Goal: Transaction & Acquisition: Book appointment/travel/reservation

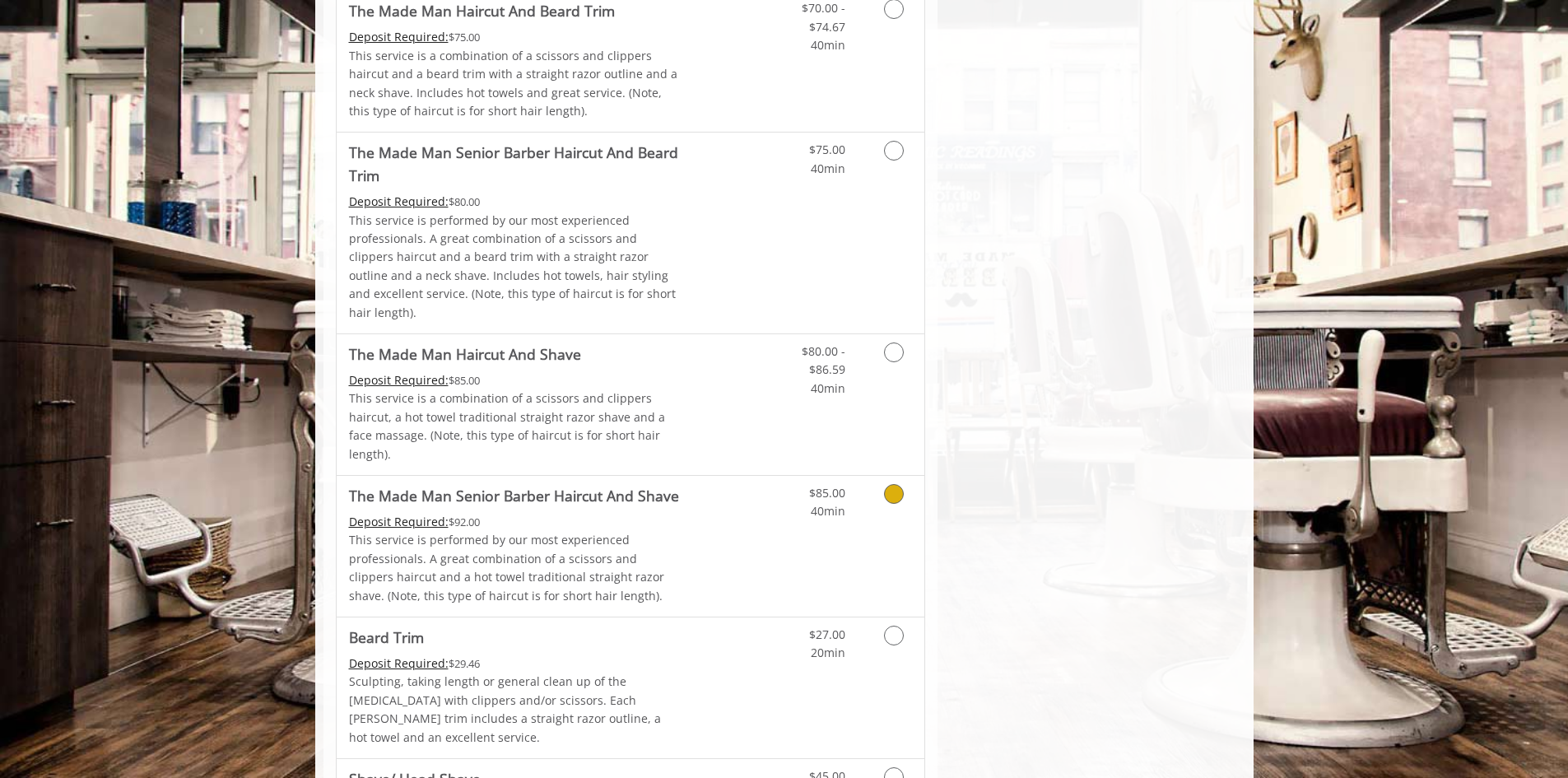
scroll to position [1317, 0]
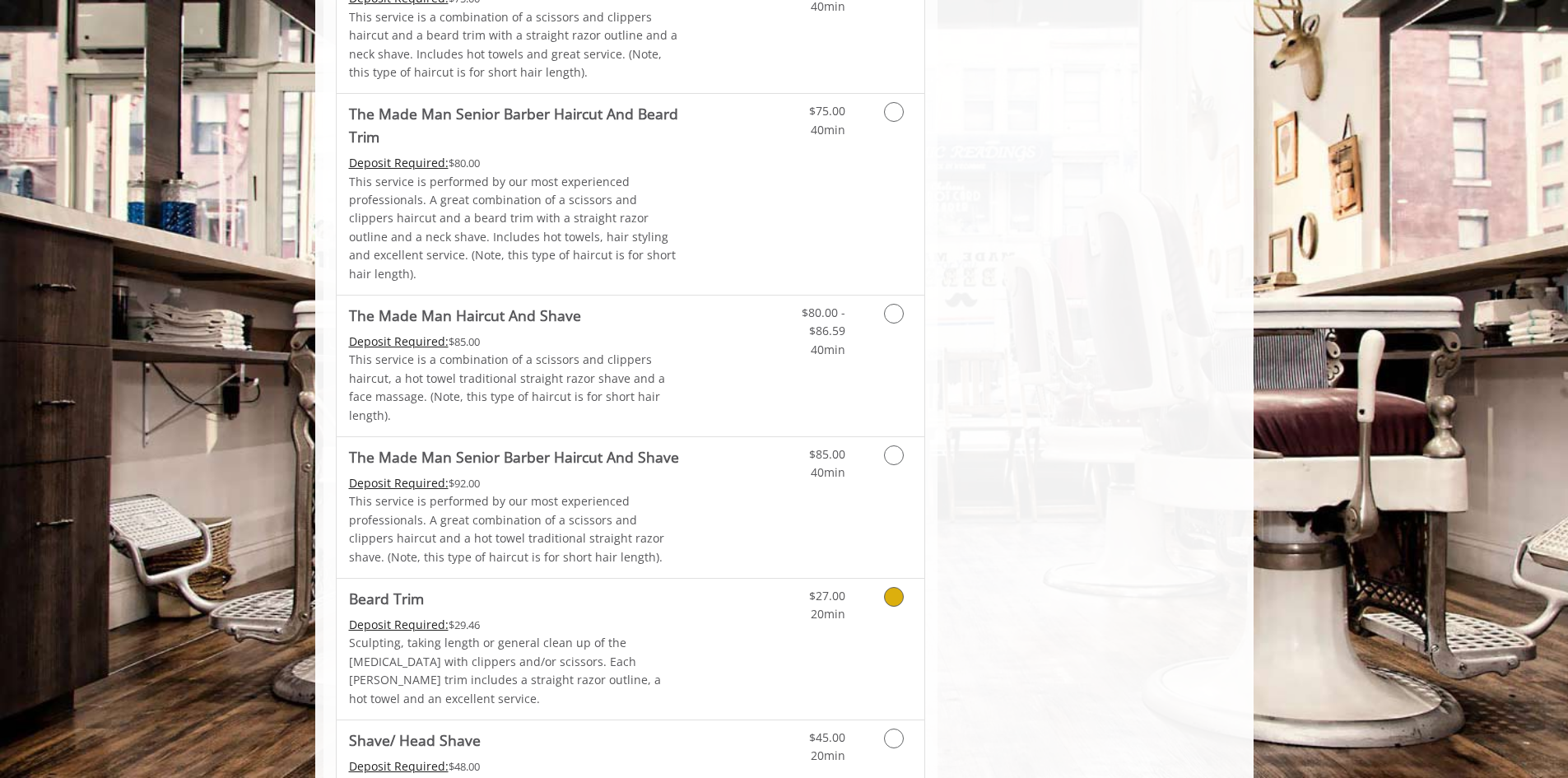
click at [416, 616] on Trim "Deposit Required:" at bounding box center [399, 624] width 99 height 16
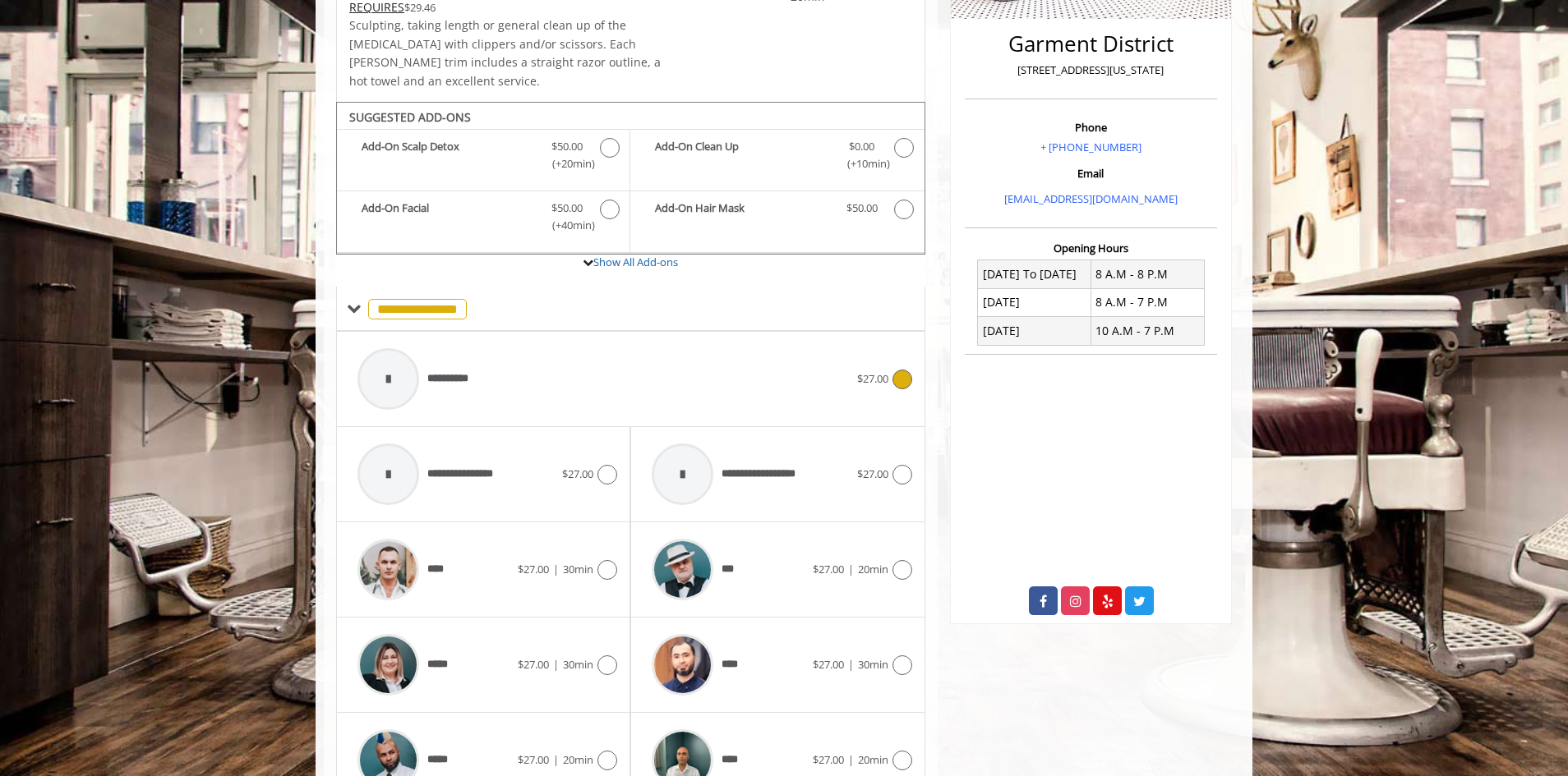
scroll to position [324, 0]
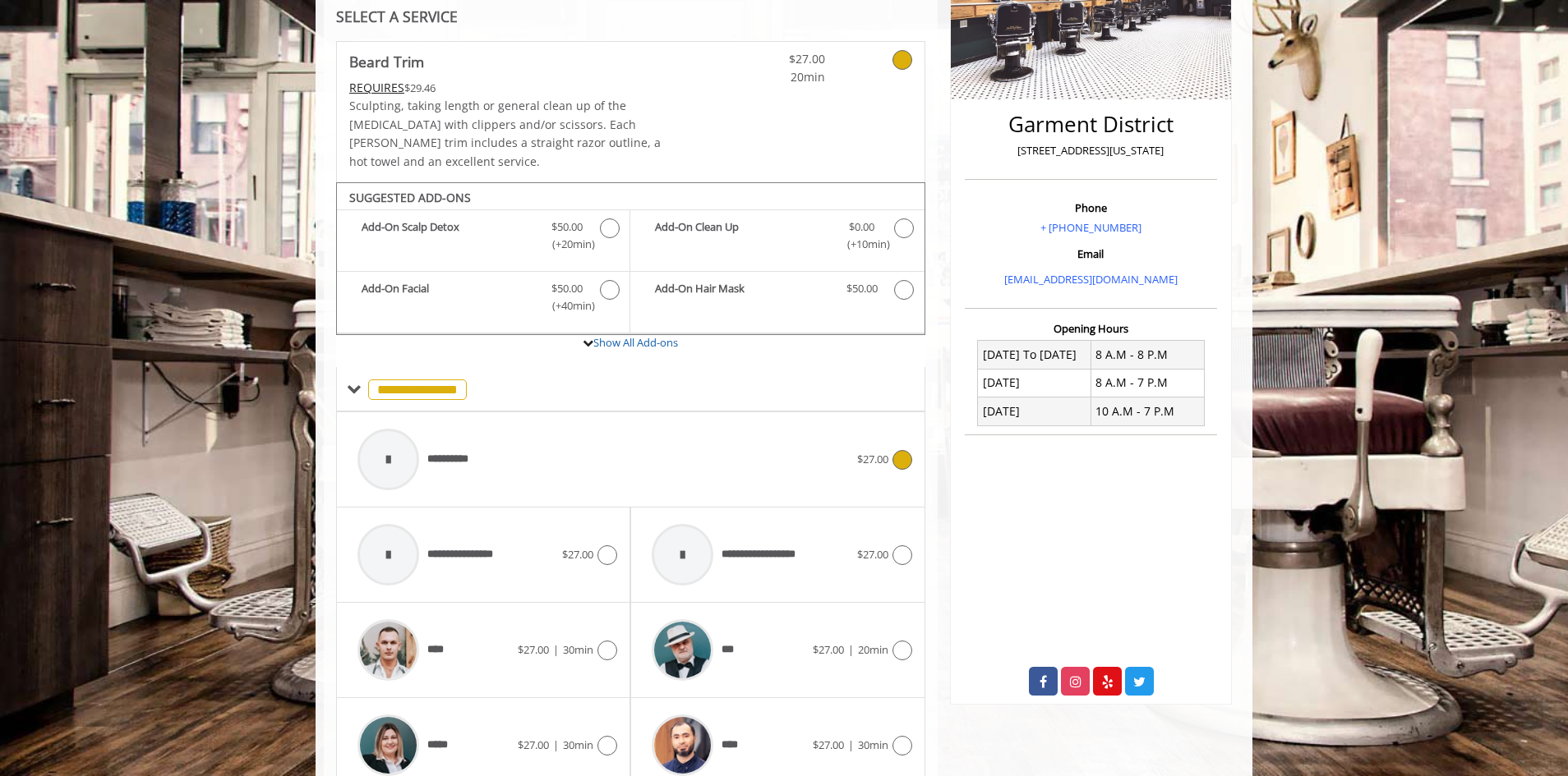
click at [898, 450] on icon at bounding box center [902, 460] width 20 height 19
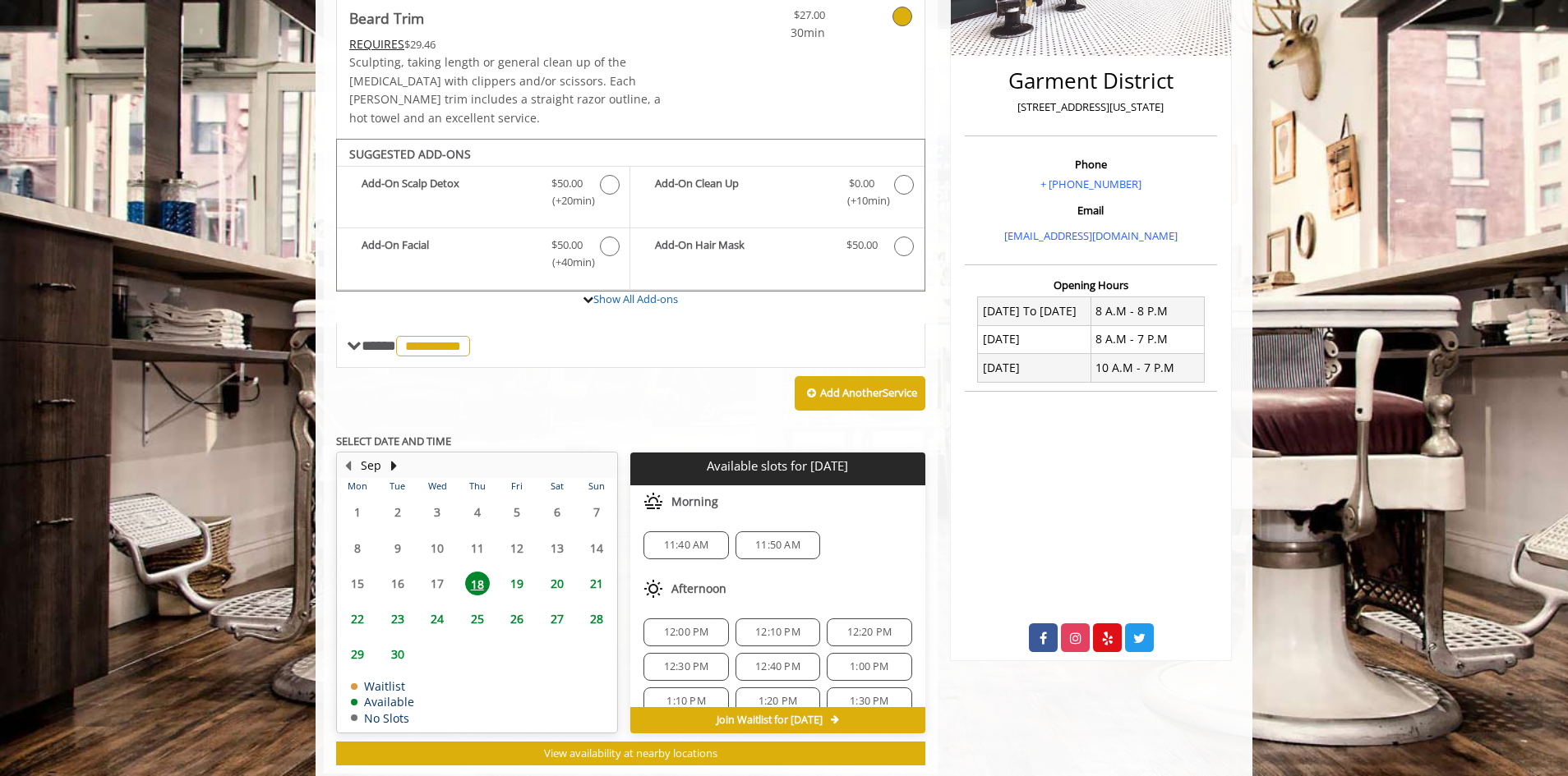
scroll to position [388, 0]
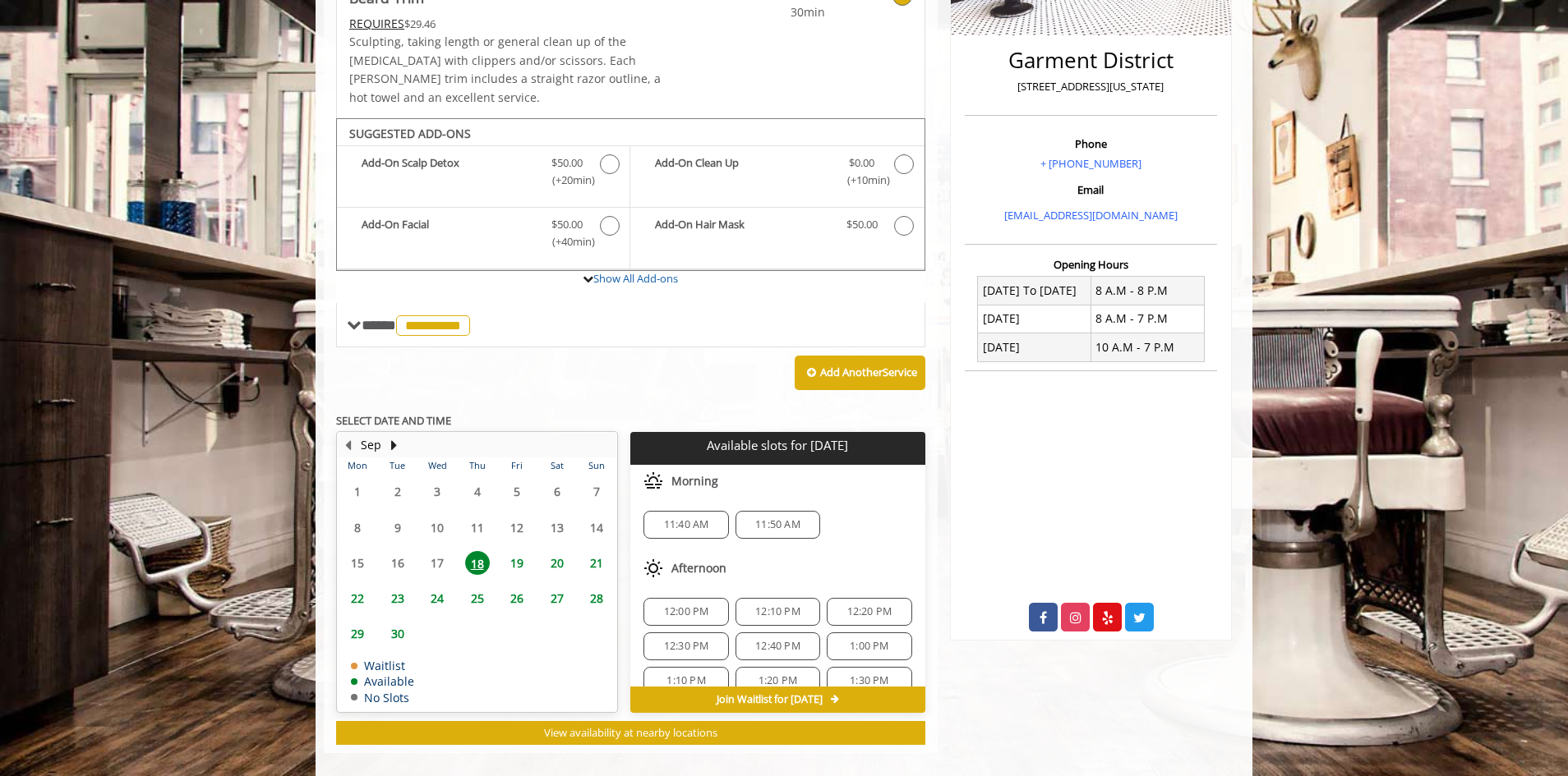
click at [691, 514] on div "11:40 AM" at bounding box center [685, 525] width 84 height 28
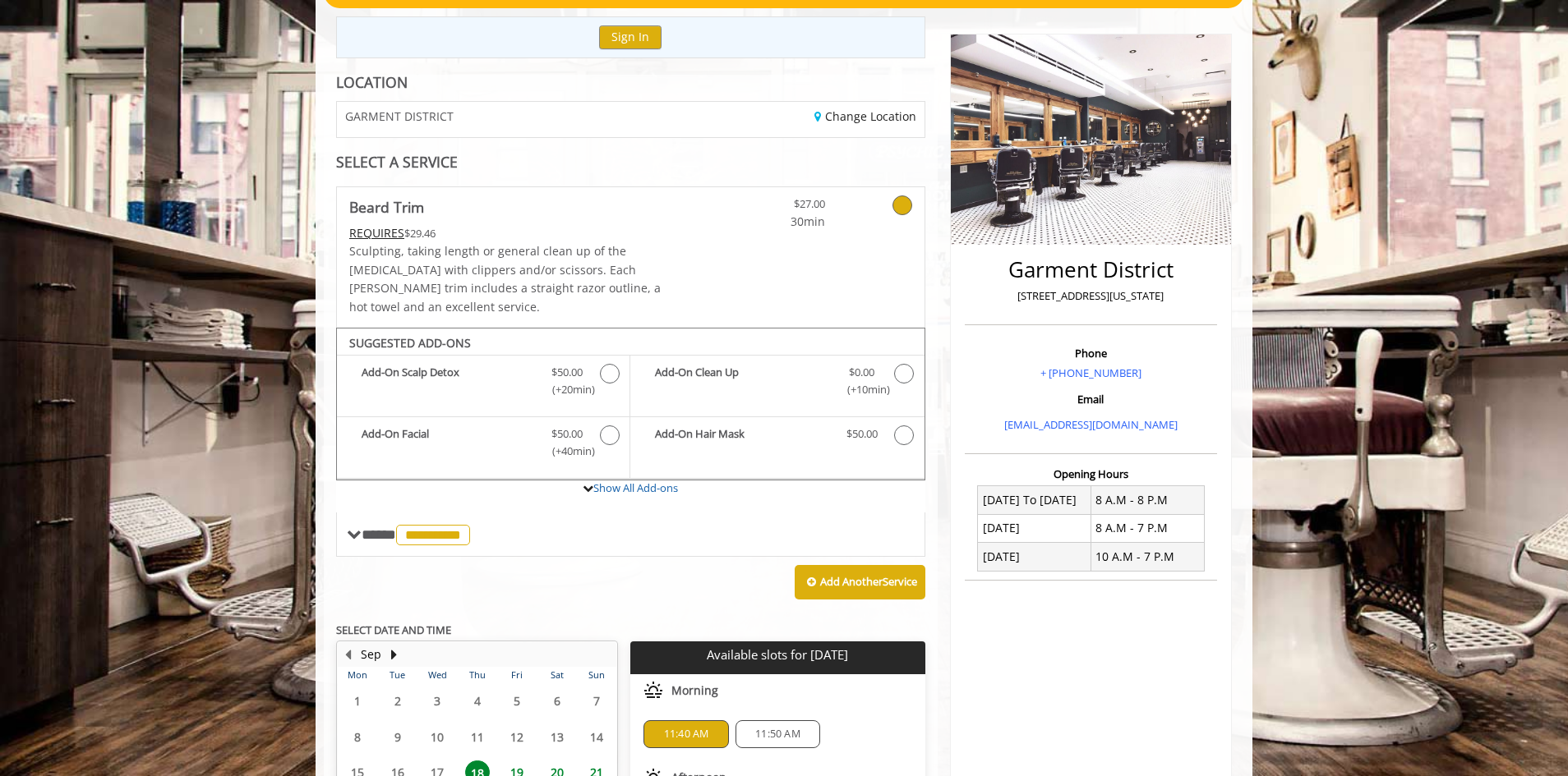
scroll to position [192, 0]
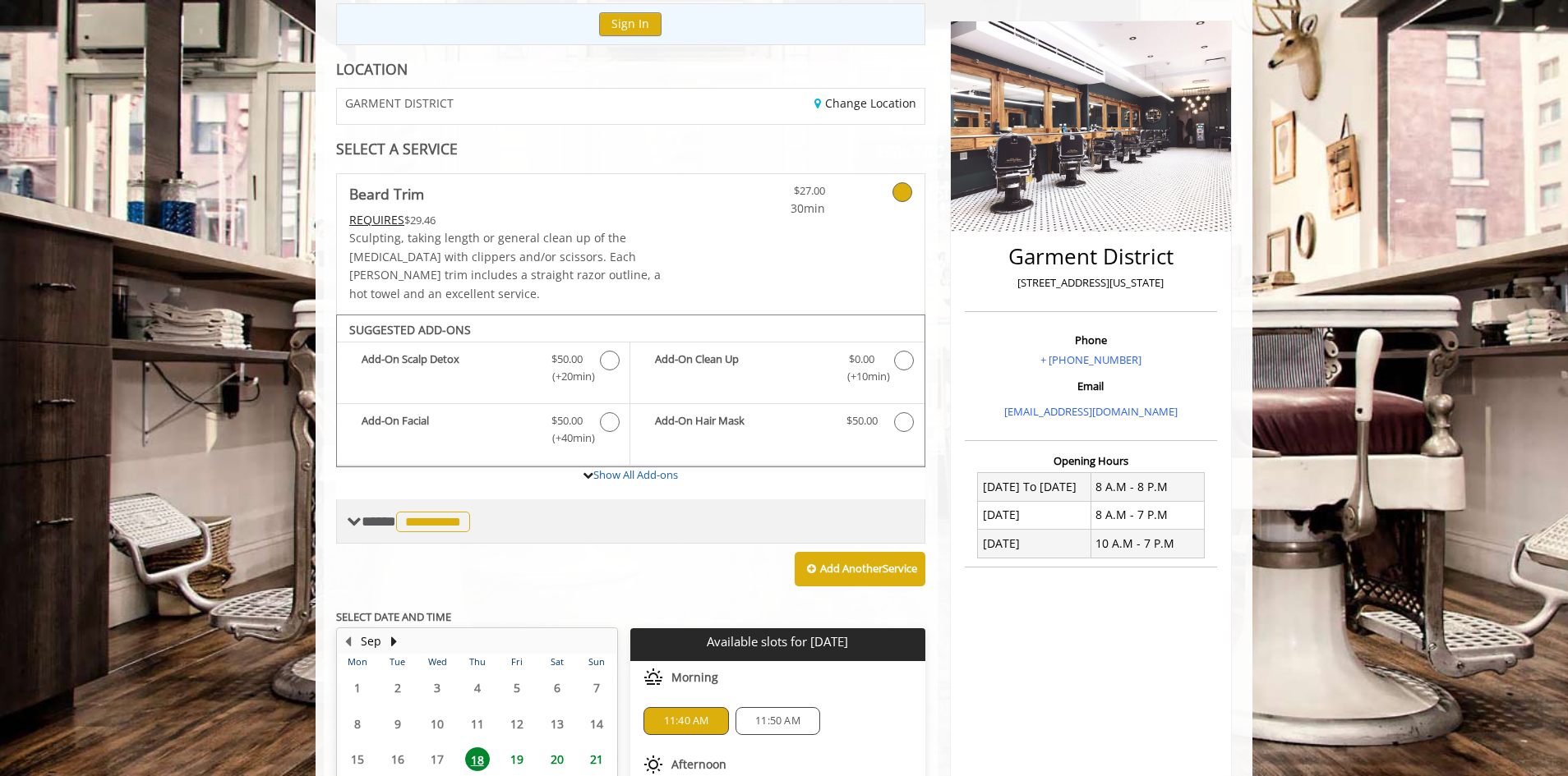
click at [362, 514] on span "**********" at bounding box center [417, 521] width 113 height 15
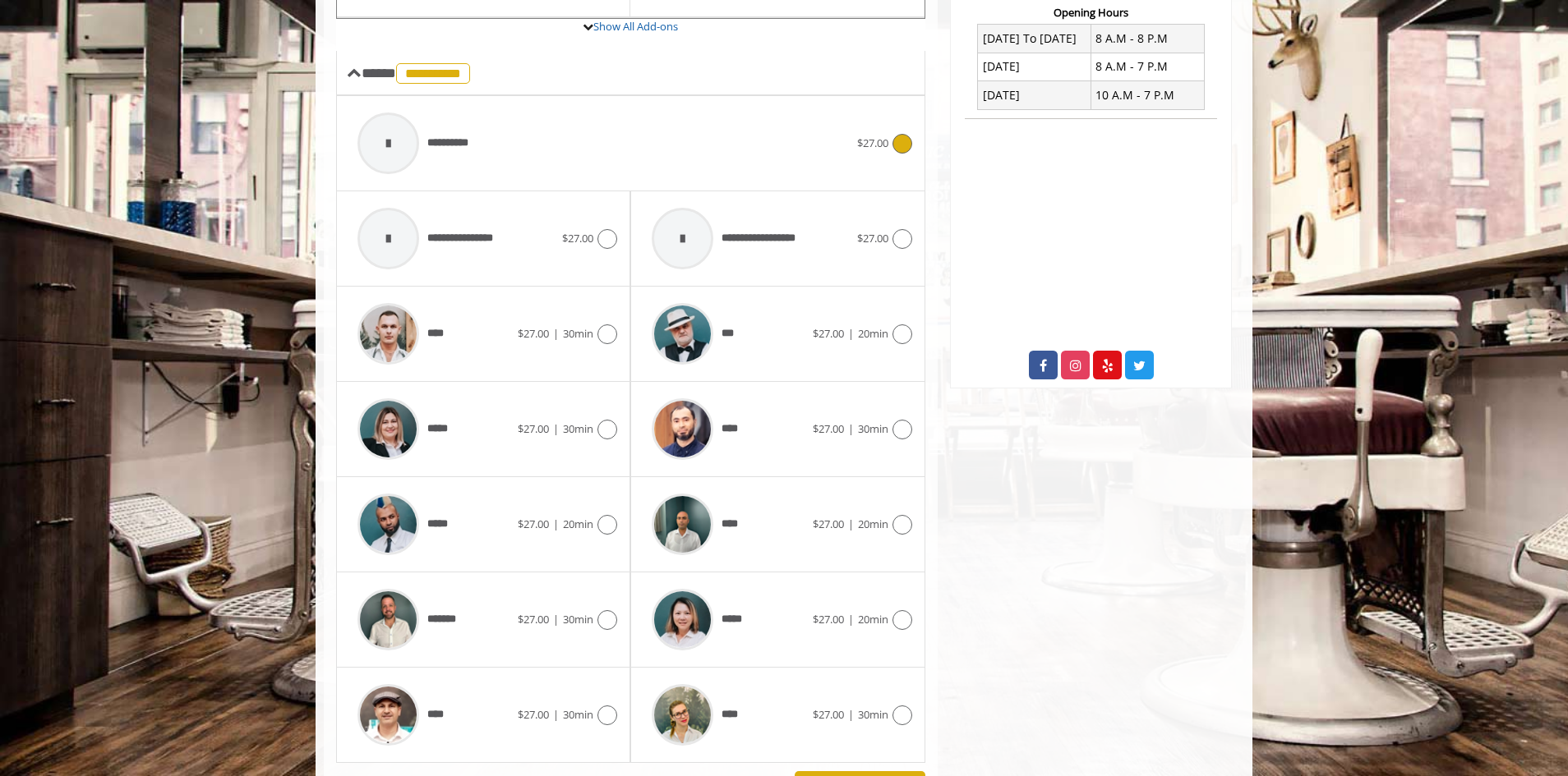
scroll to position [685, 0]
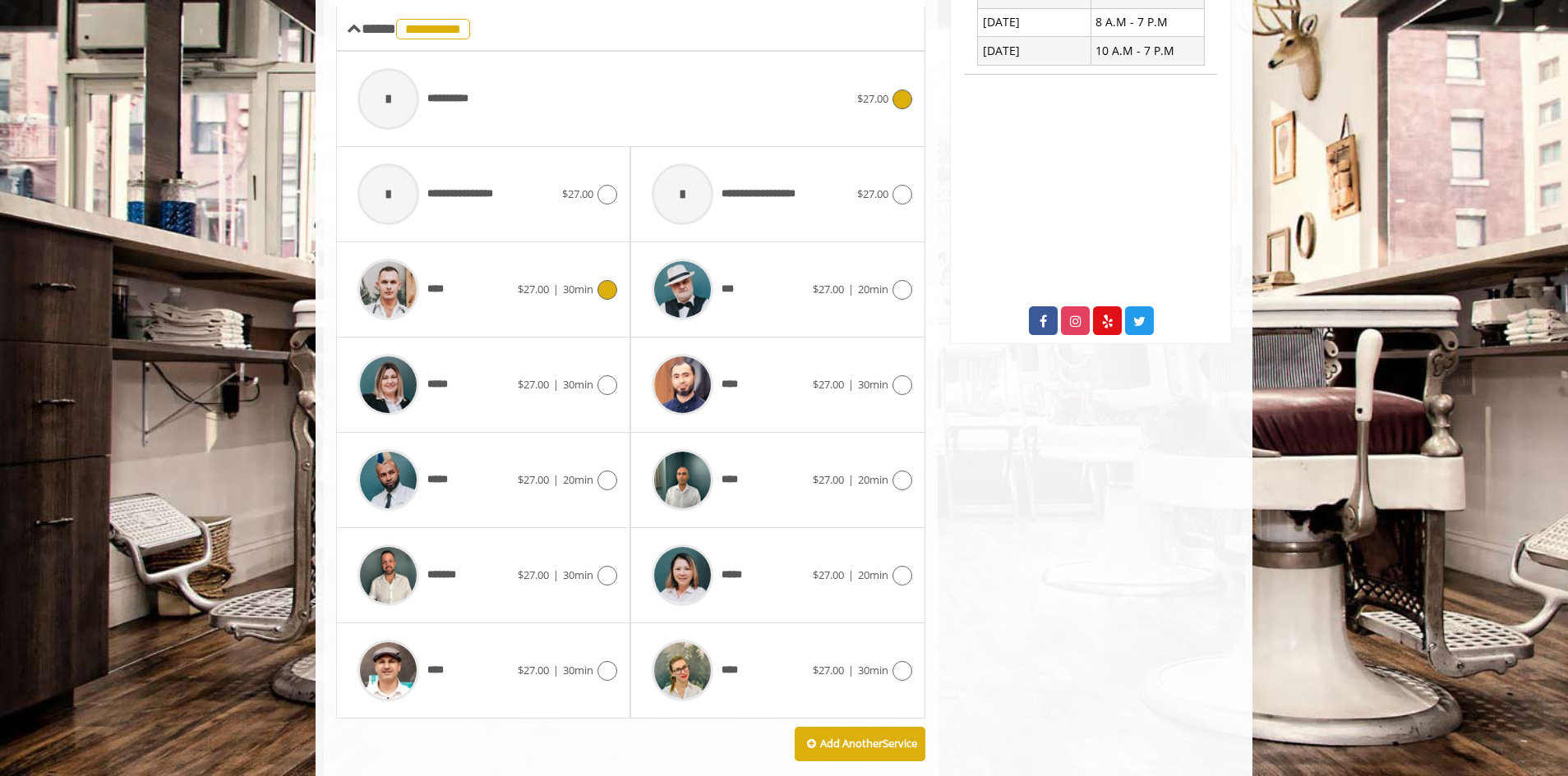
click at [597, 280] on icon at bounding box center [607, 290] width 20 height 19
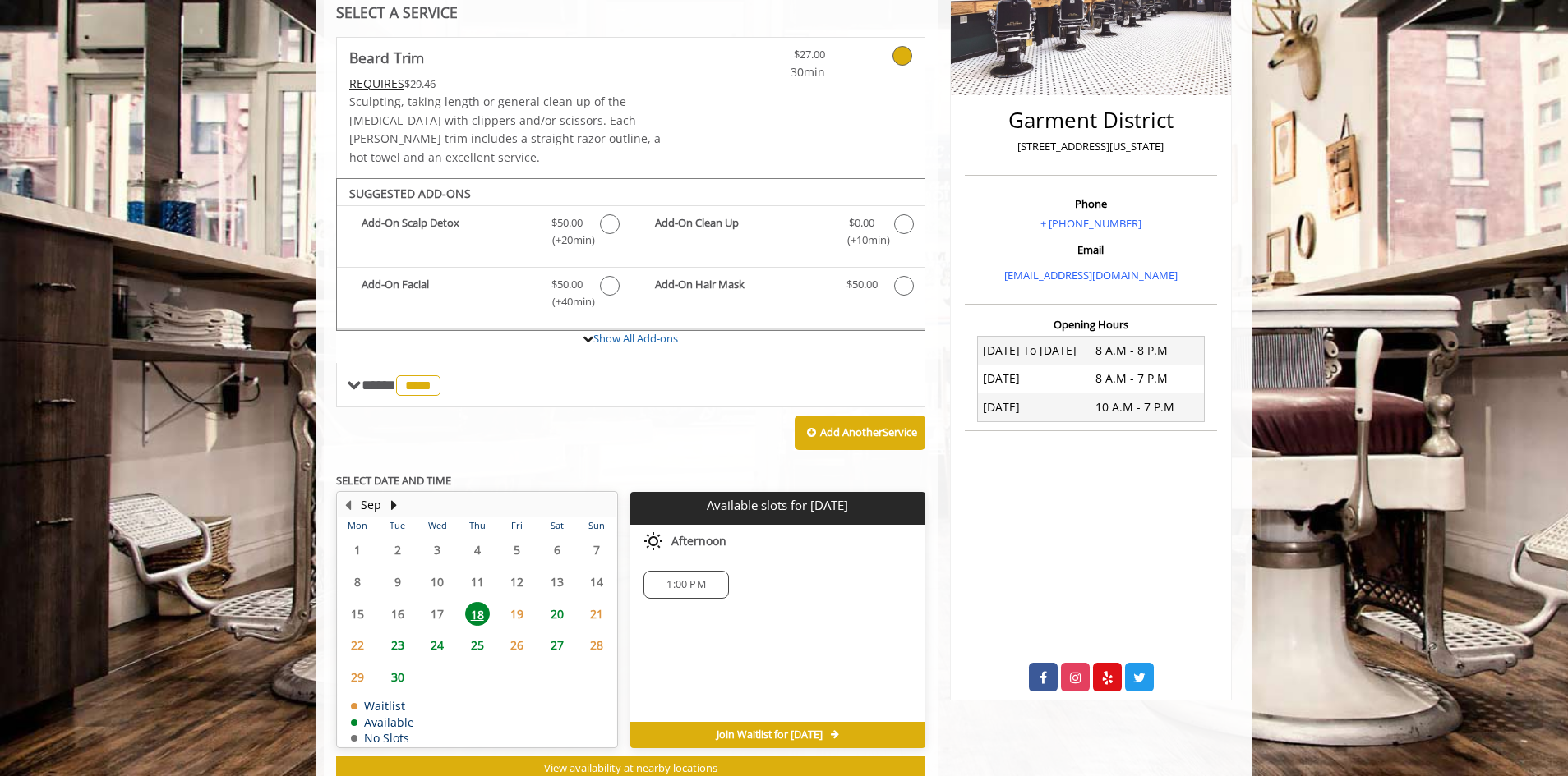
scroll to position [364, 0]
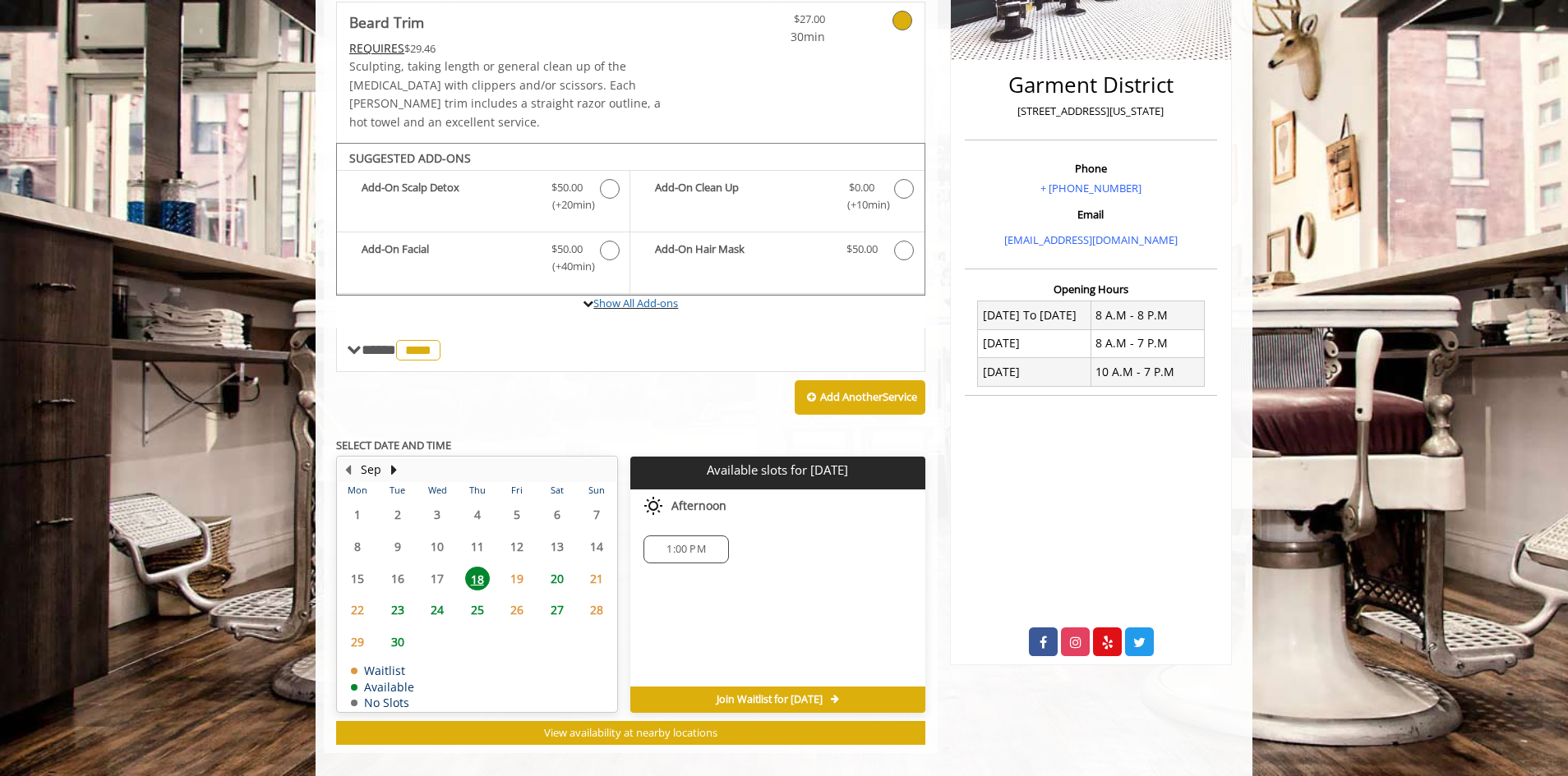
click at [589, 298] on icon at bounding box center [588, 303] width 11 height 11
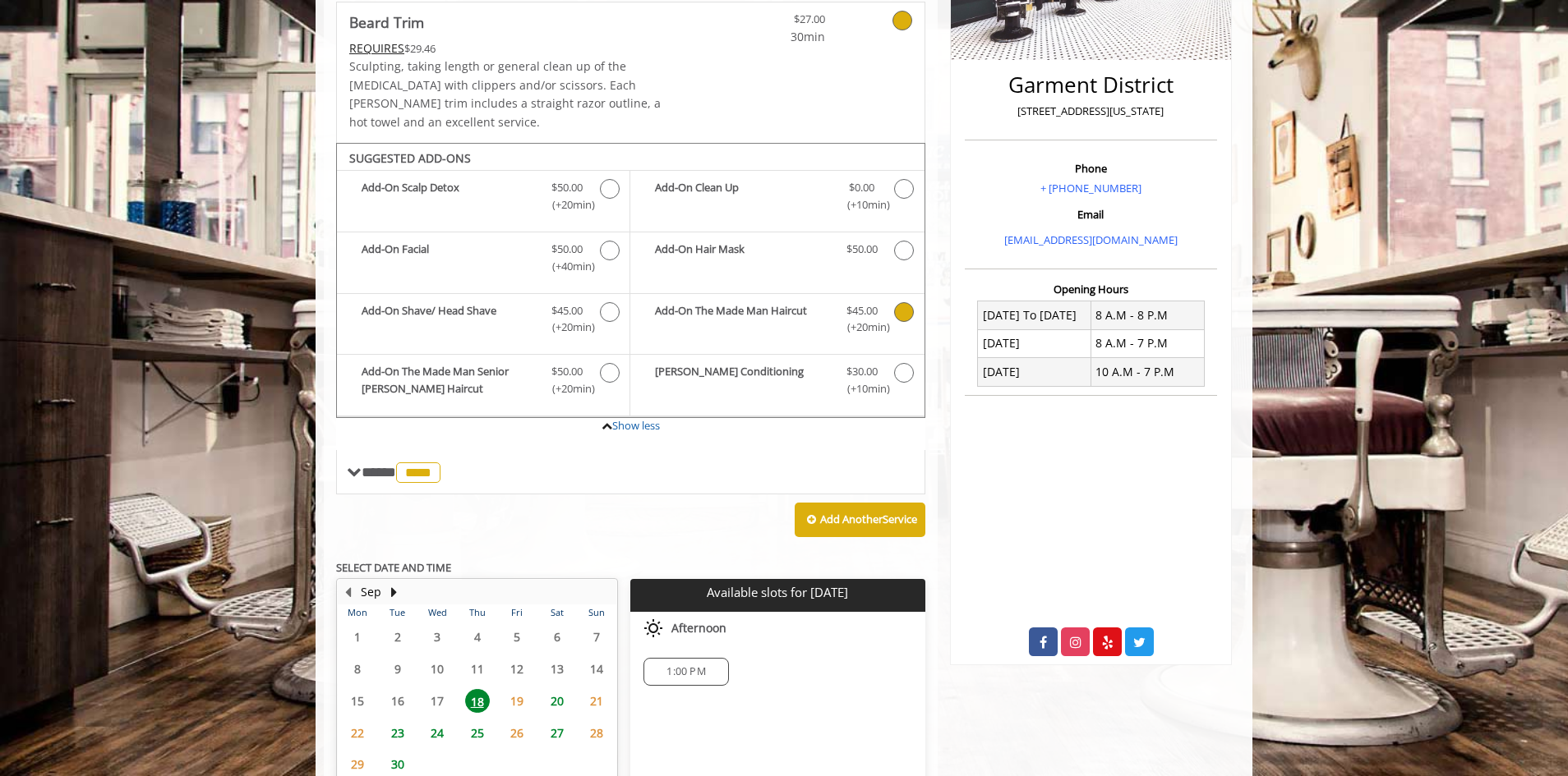
click at [903, 302] on icon "Beard Trim Add-onS" at bounding box center [903, 312] width 20 height 19
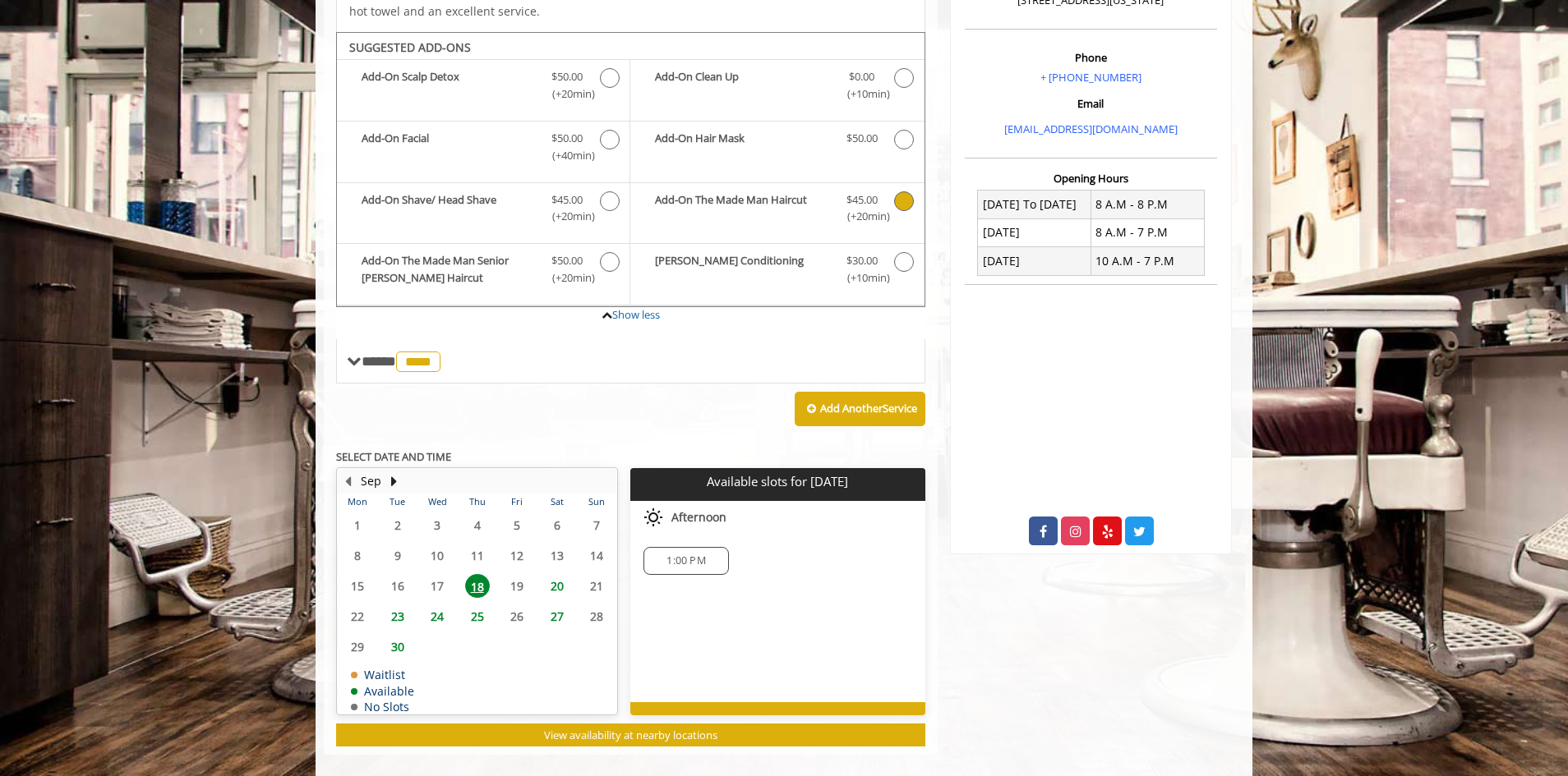
scroll to position [477, 0]
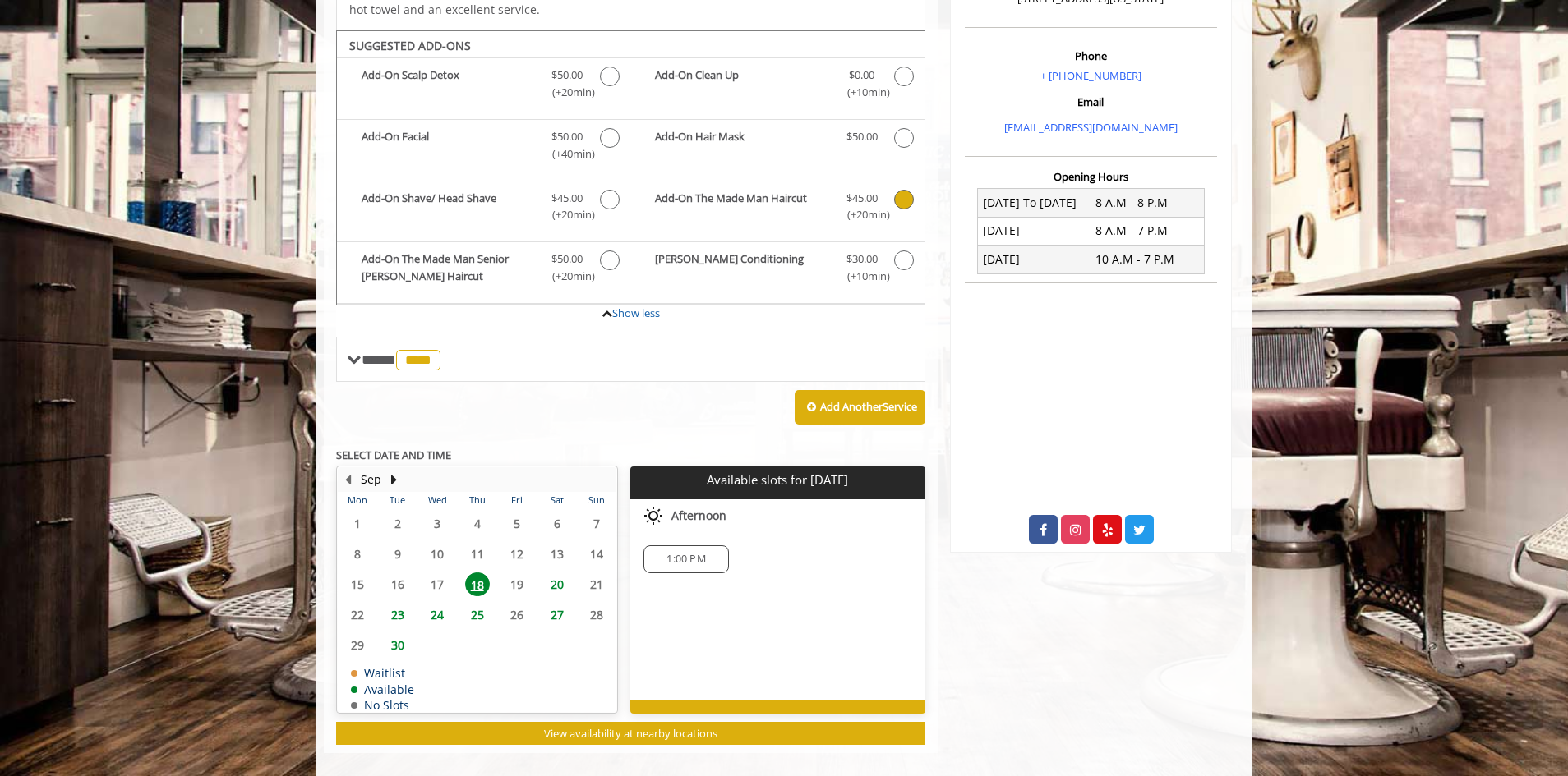
click at [668, 553] on span "1:00 PM" at bounding box center [686, 559] width 39 height 13
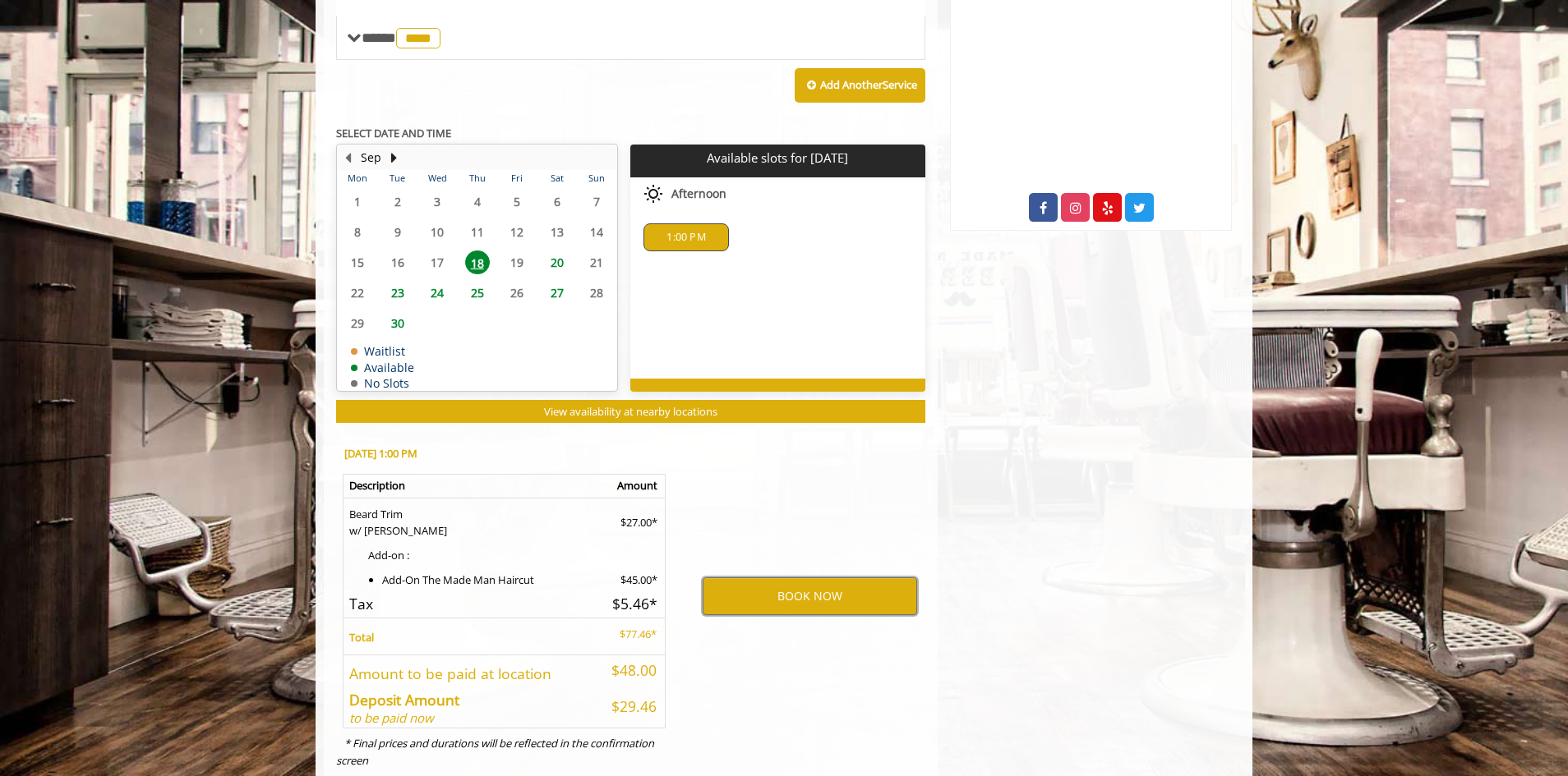
scroll to position [822, 0]
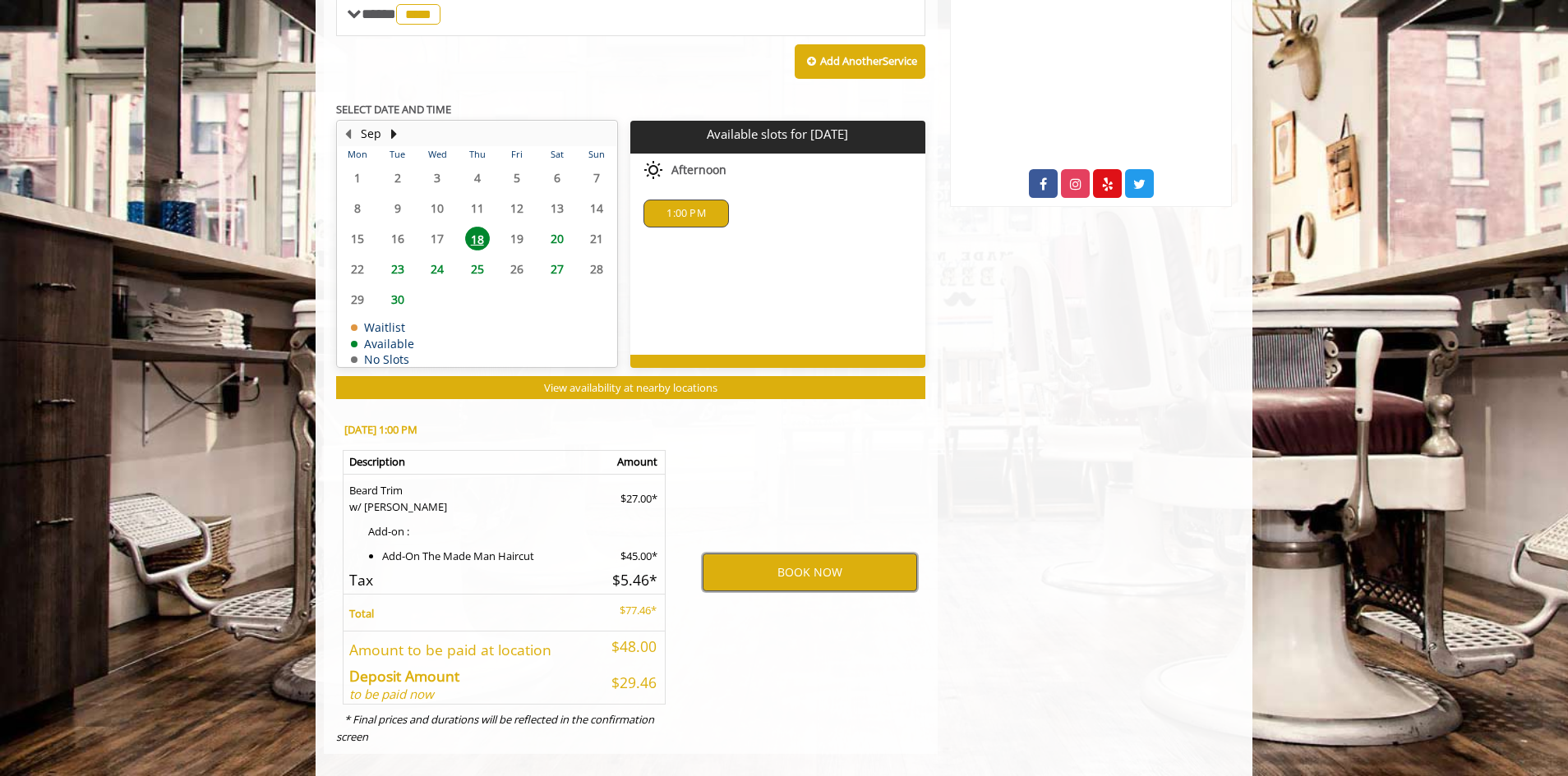
click at [799, 556] on button "BOOK NOW" at bounding box center [810, 572] width 215 height 38
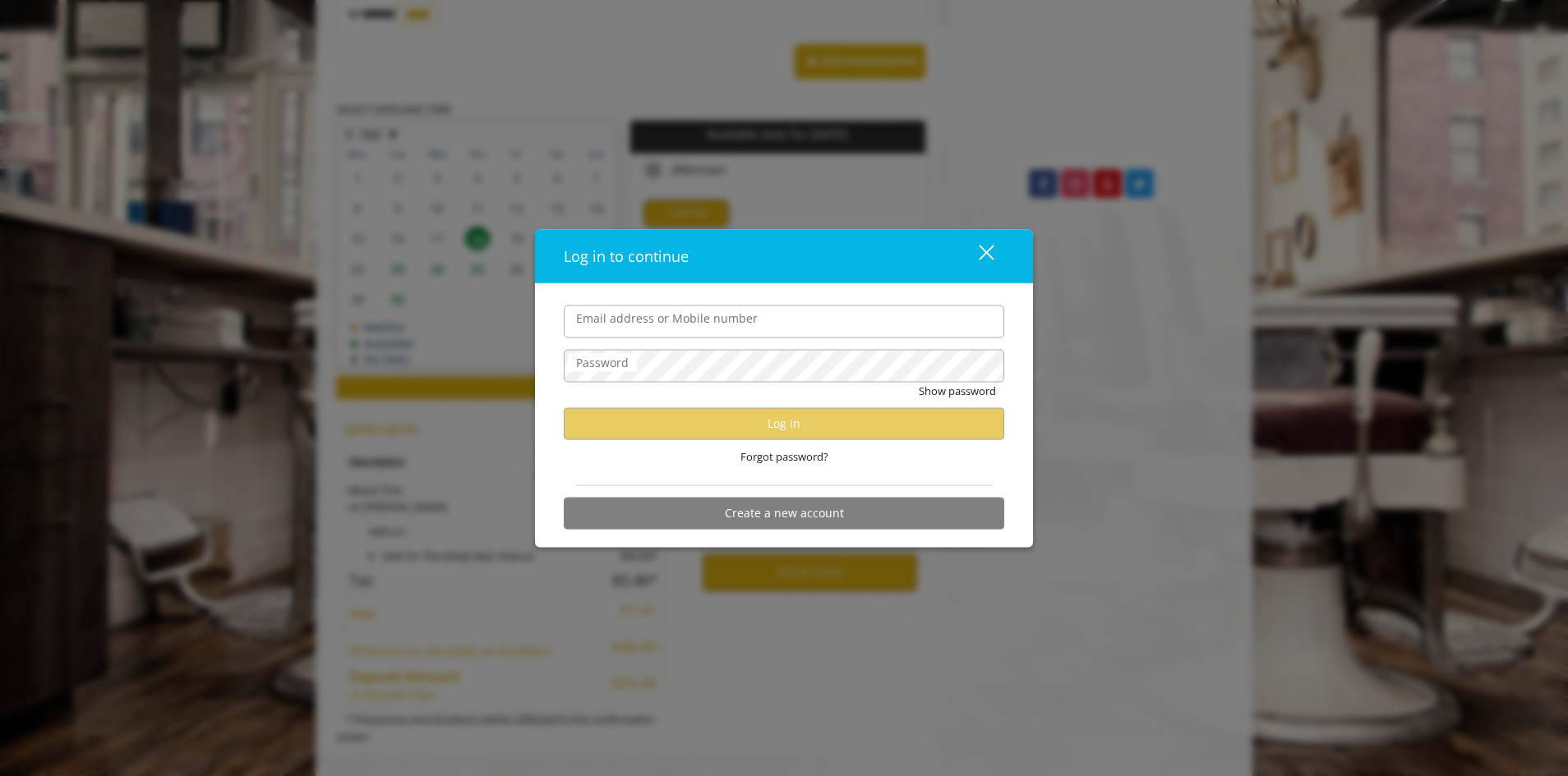
type input "**********"
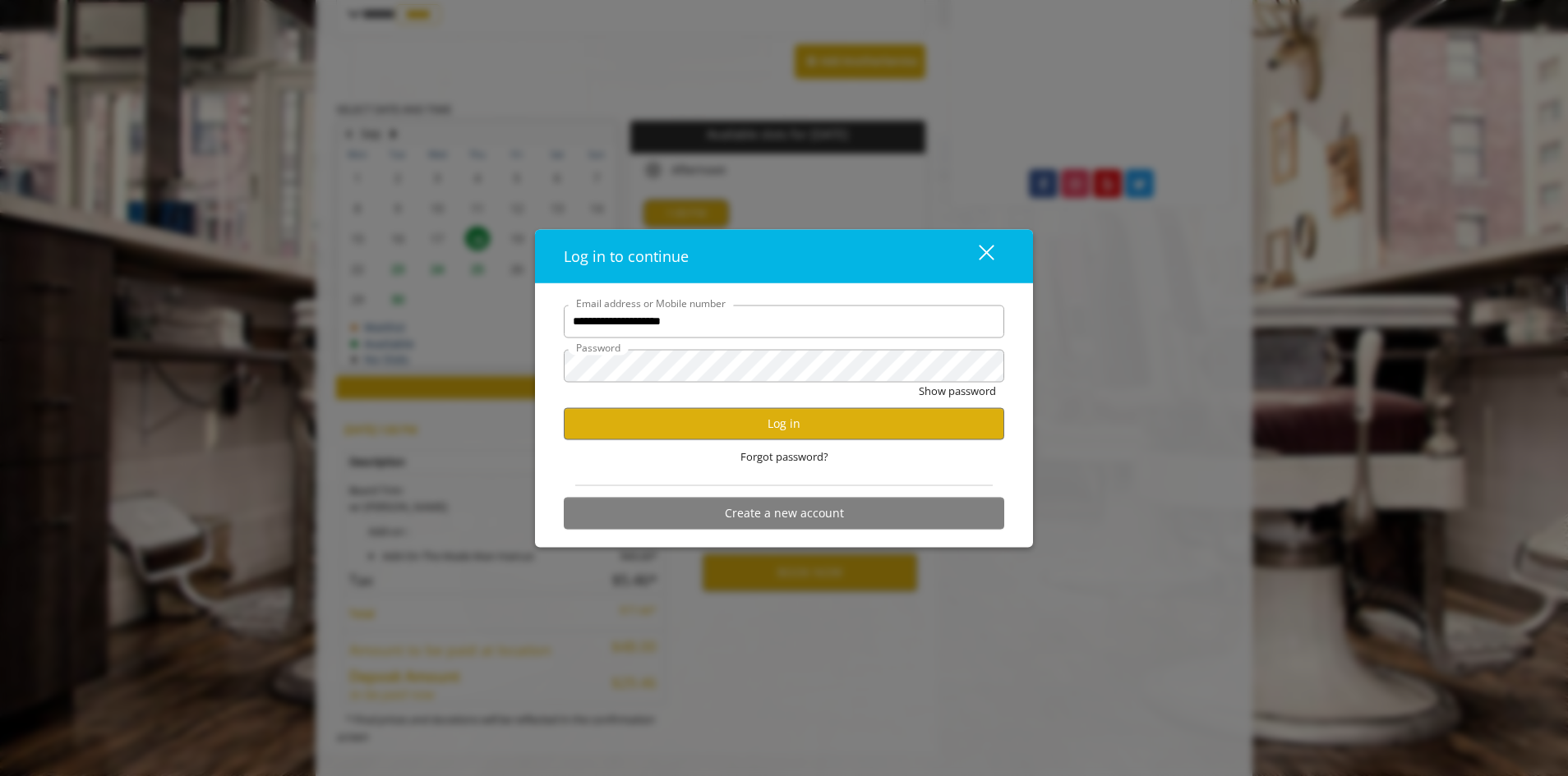
scroll to position [0, 0]
click at [784, 426] on button "Log in" at bounding box center [784, 423] width 441 height 32
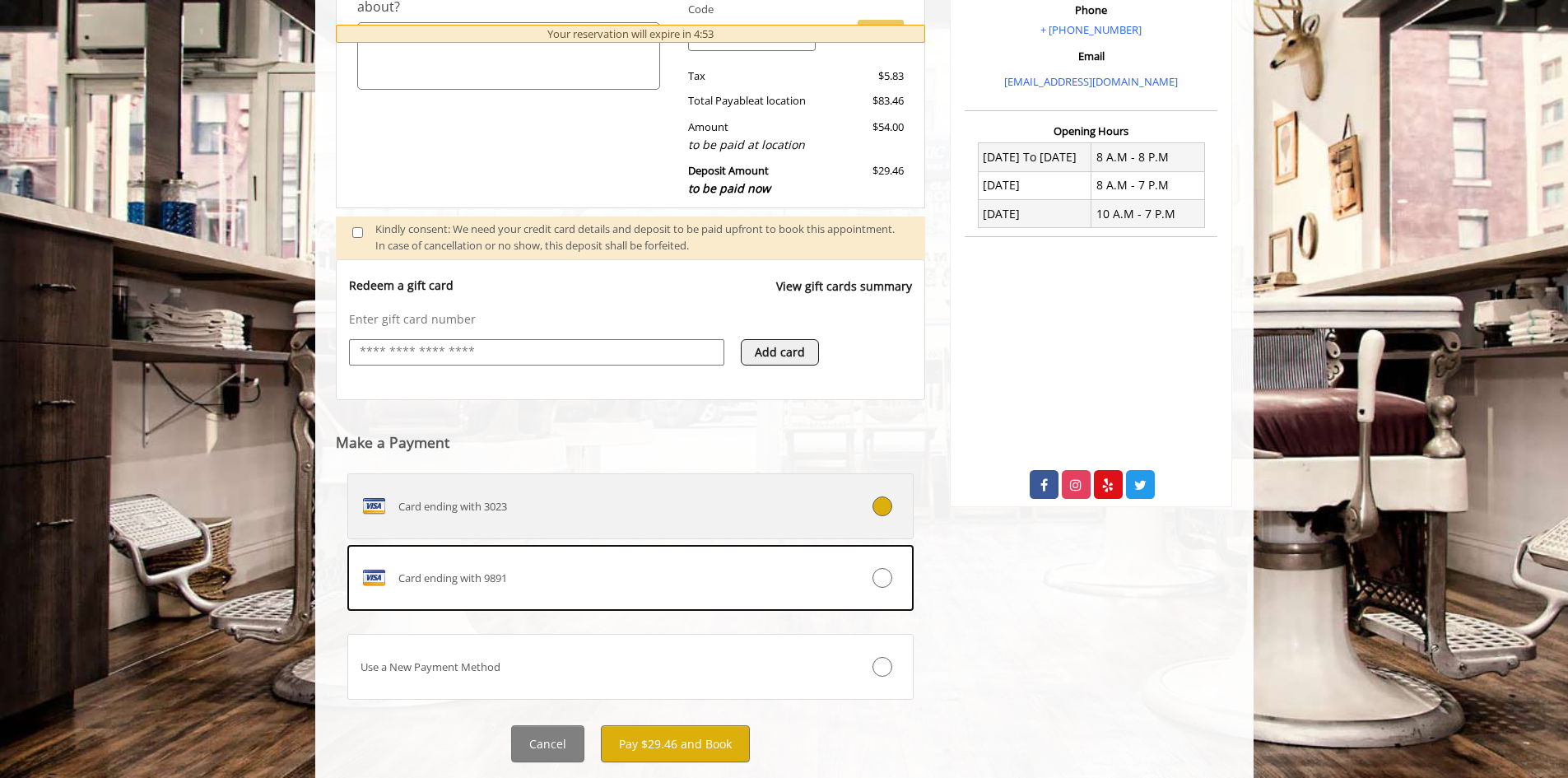
scroll to position [566, 0]
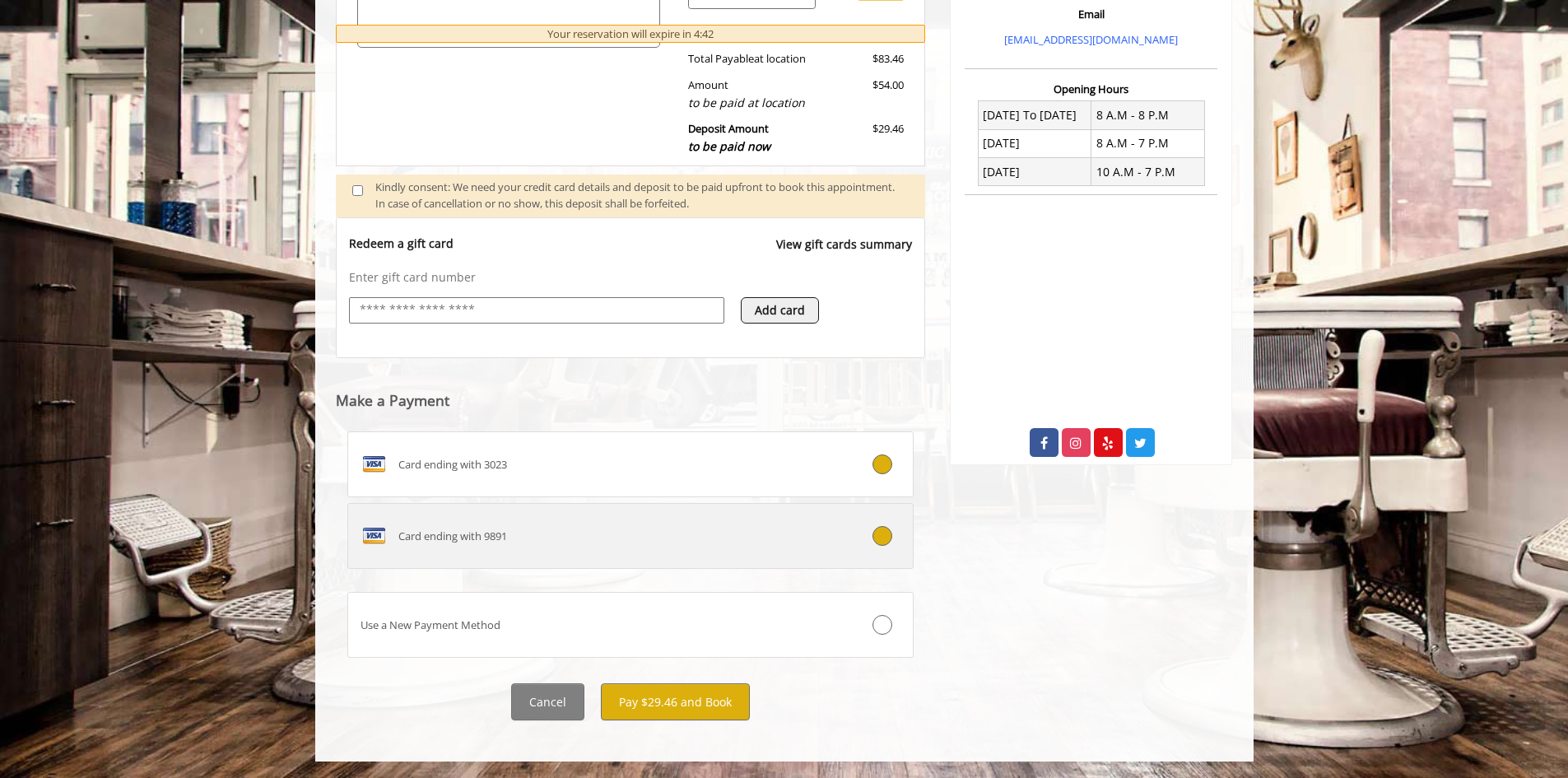
click at [875, 544] on div at bounding box center [866, 536] width 94 height 20
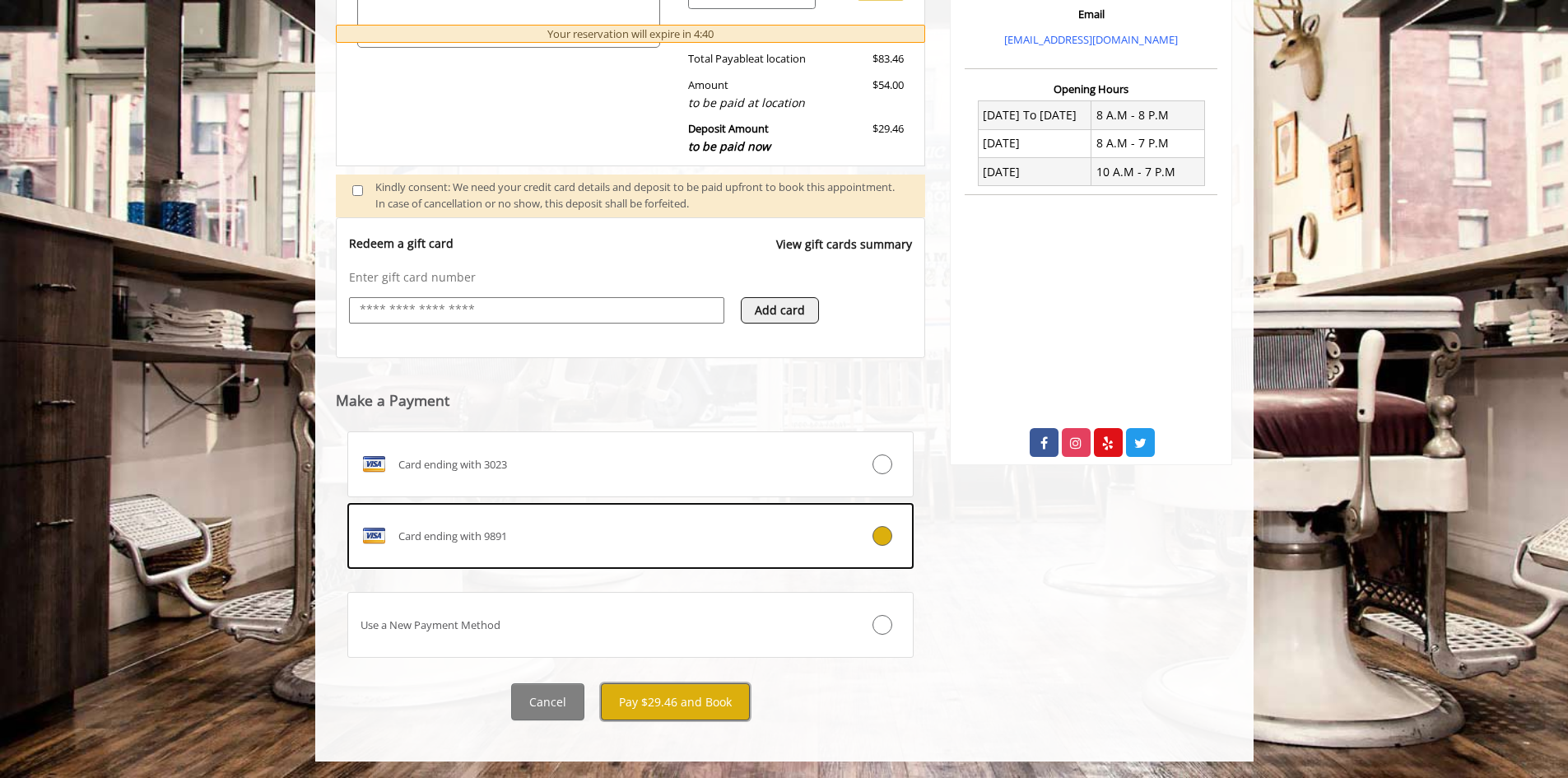
click at [702, 701] on button "Pay $29.46 and Book" at bounding box center [676, 702] width 149 height 37
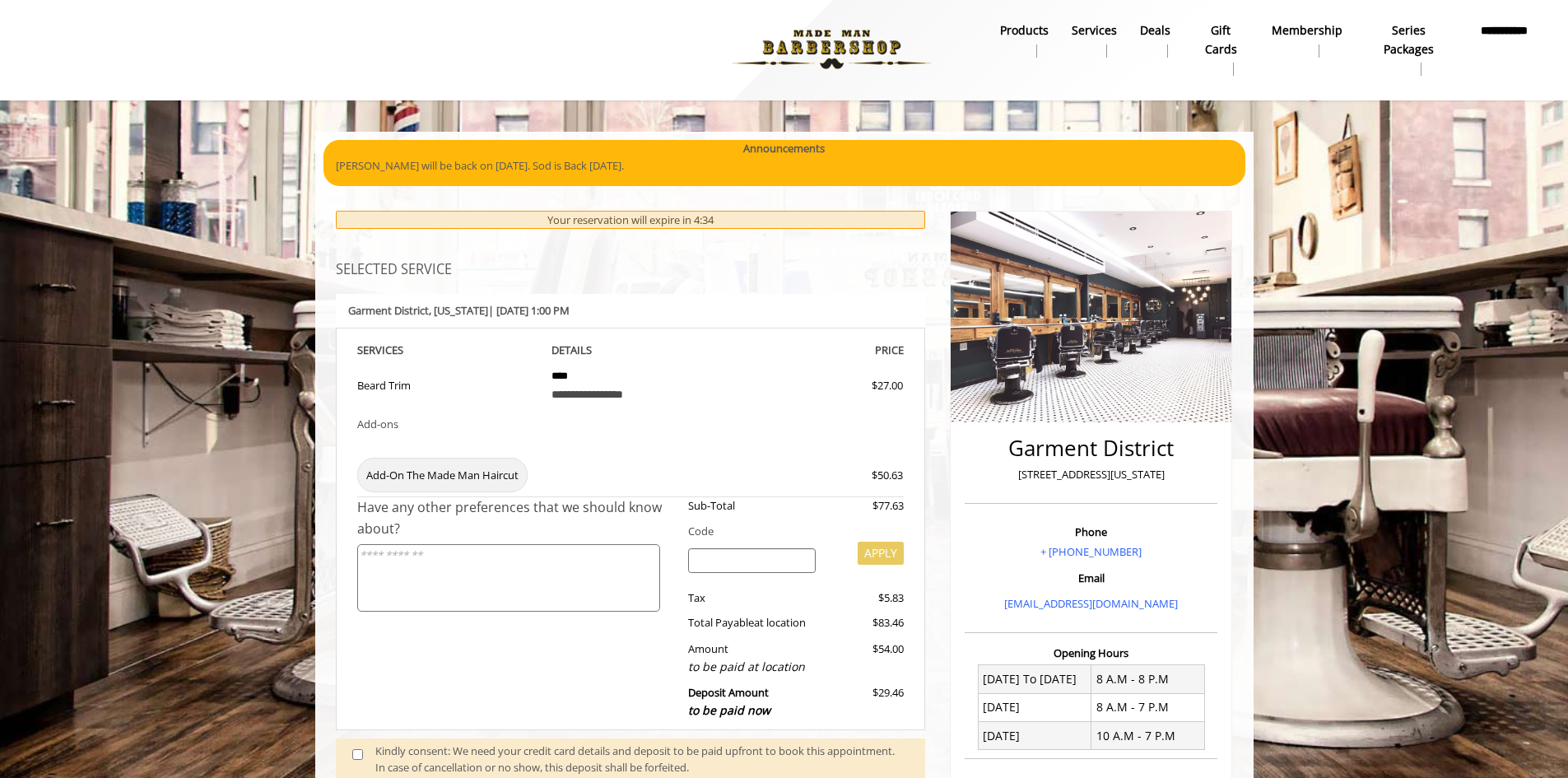
scroll to position [0, 0]
